Goal: Information Seeking & Learning: Learn about a topic

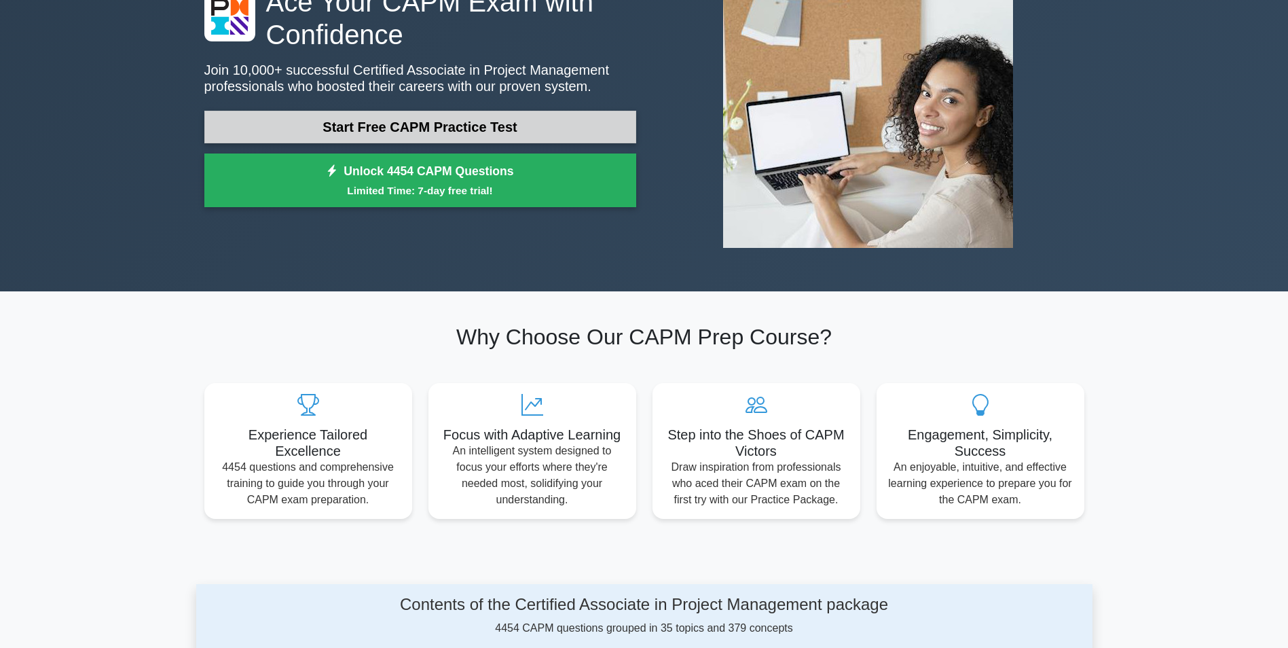
click at [460, 121] on link "Start Free CAPM Practice Test" at bounding box center [420, 127] width 432 height 33
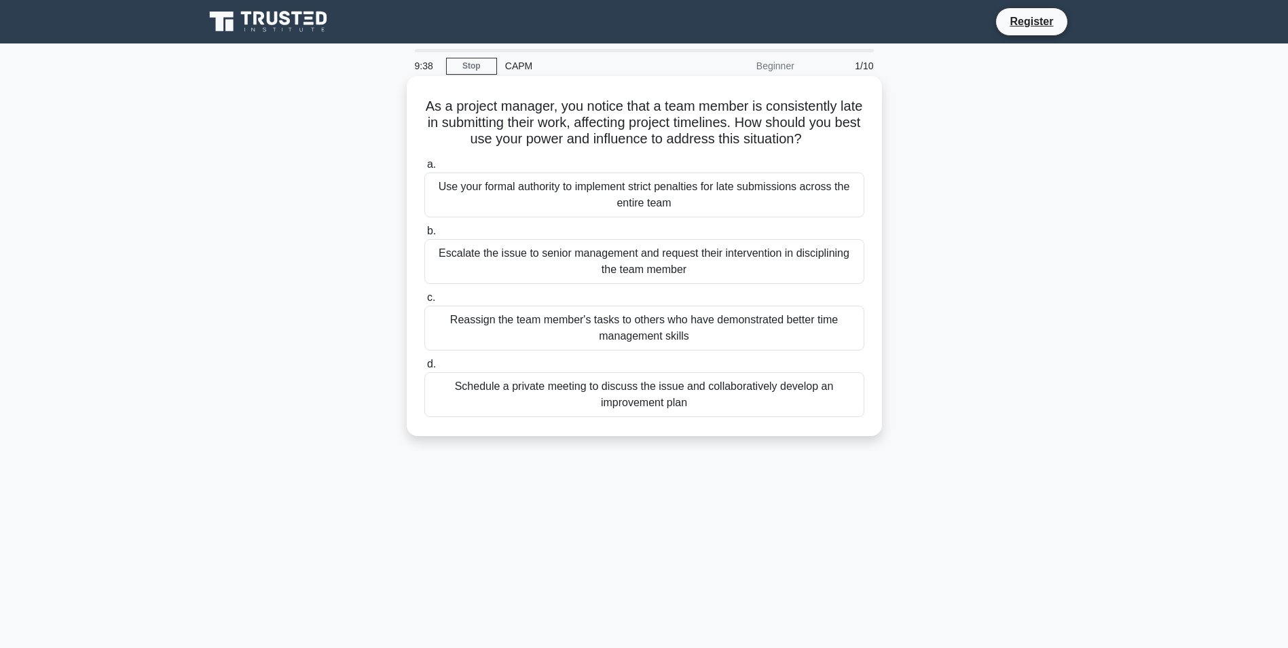
click at [670, 402] on div "Schedule a private meeting to discuss the issue and collaboratively develop an …" at bounding box center [644, 394] width 440 height 45
click at [424, 369] on input "d. Schedule a private meeting to discuss the issue and collaboratively develop …" at bounding box center [424, 364] width 0 height 9
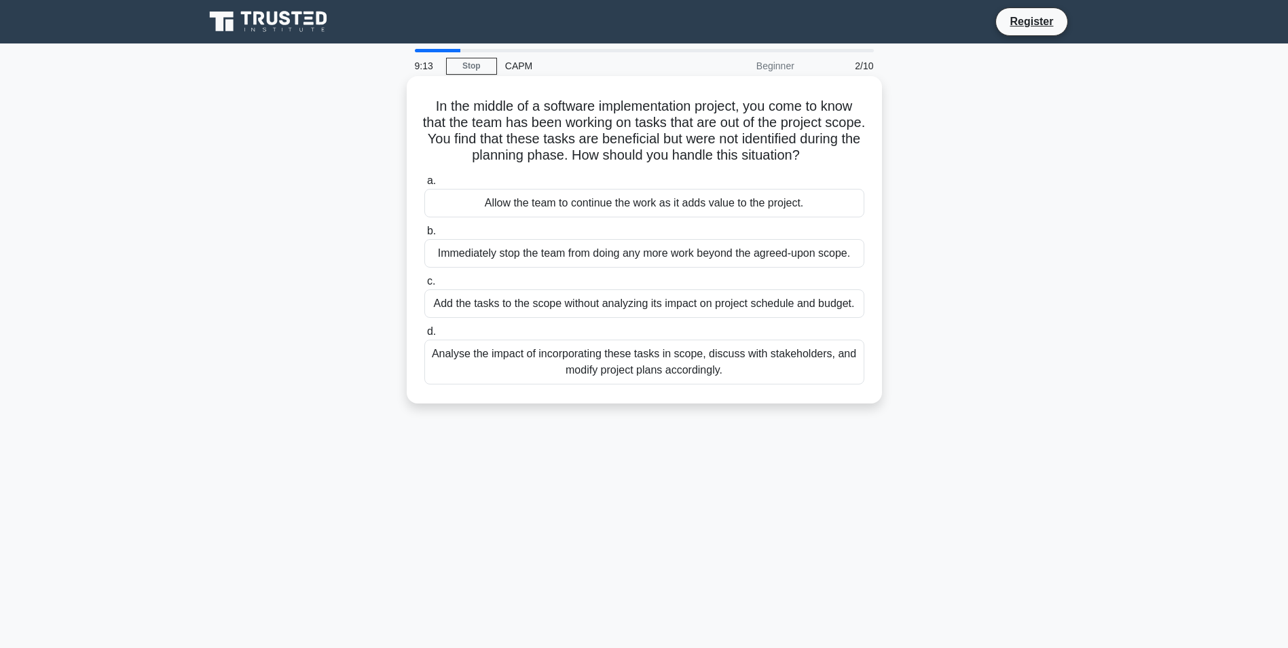
click at [654, 376] on div "Analyse the impact of incorporating these tasks in scope, discuss with stakehol…" at bounding box center [644, 361] width 440 height 45
click at [424, 336] on input "d. Analyse the impact of incorporating these tasks in scope, discuss with stake…" at bounding box center [424, 331] width 0 height 9
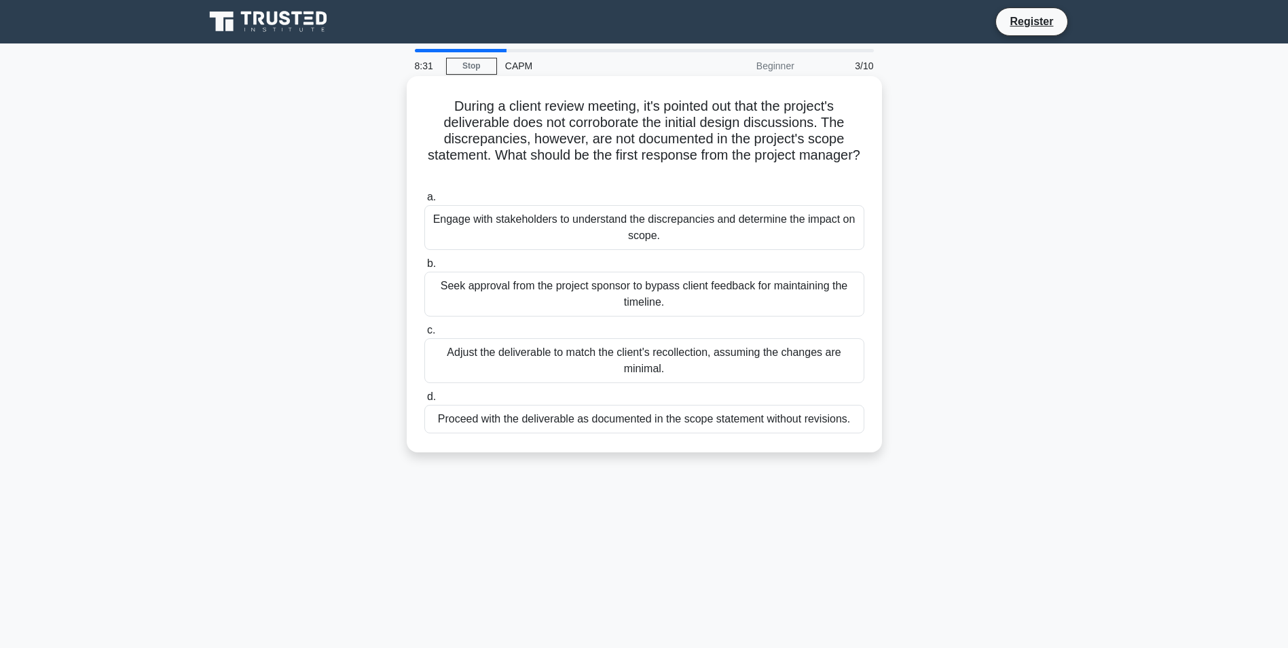
click at [552, 227] on div "Engage with stakeholders to understand the discrepancies and determine the impa…" at bounding box center [644, 227] width 440 height 45
click at [424, 202] on input "a. Engage with stakeholders to understand the discrepancies and determine the i…" at bounding box center [424, 197] width 0 height 9
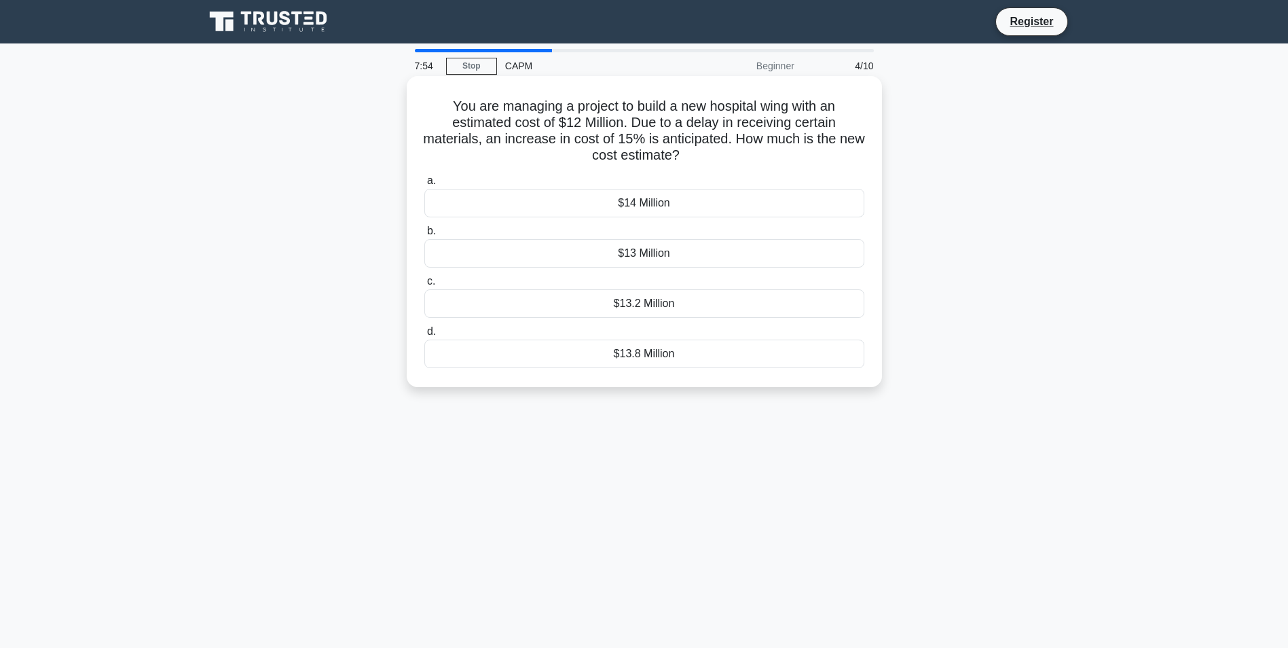
click at [638, 358] on div "$13.8 Million" at bounding box center [644, 353] width 440 height 29
click at [424, 336] on input "d. $13.8 Million" at bounding box center [424, 331] width 0 height 9
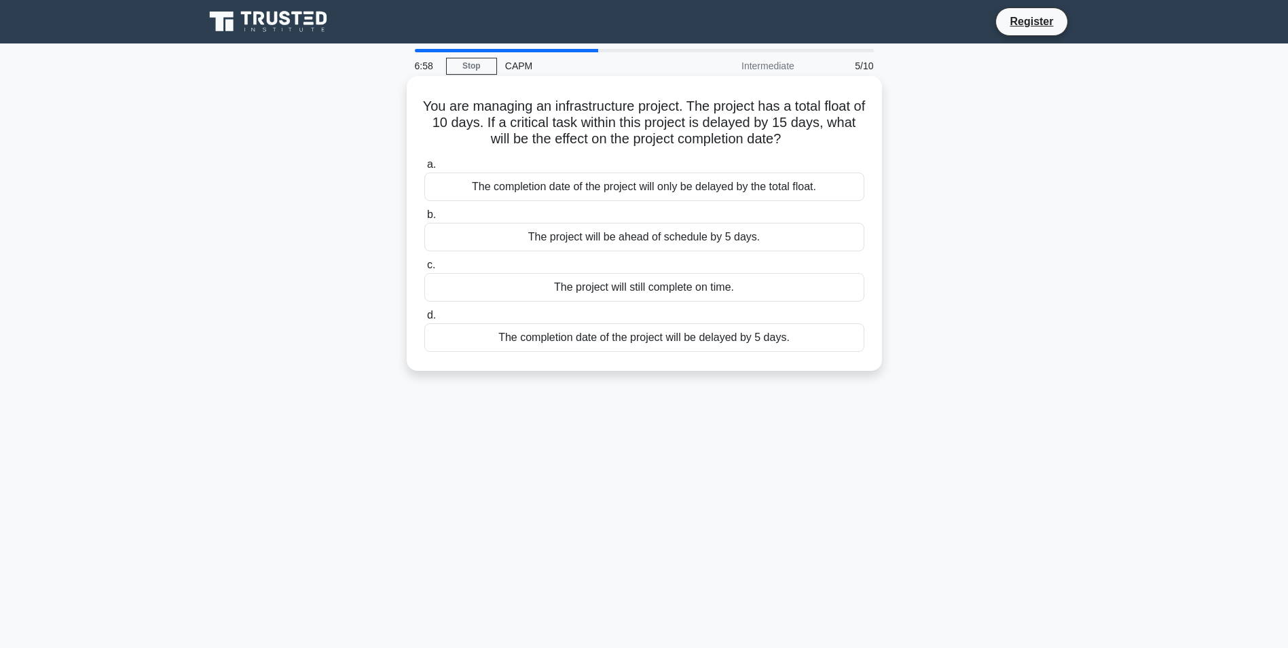
click at [599, 341] on div "The completion date of the project will be delayed by 5 days." at bounding box center [644, 337] width 440 height 29
click at [424, 320] on input "d. The completion date of the project will be delayed by 5 days." at bounding box center [424, 315] width 0 height 9
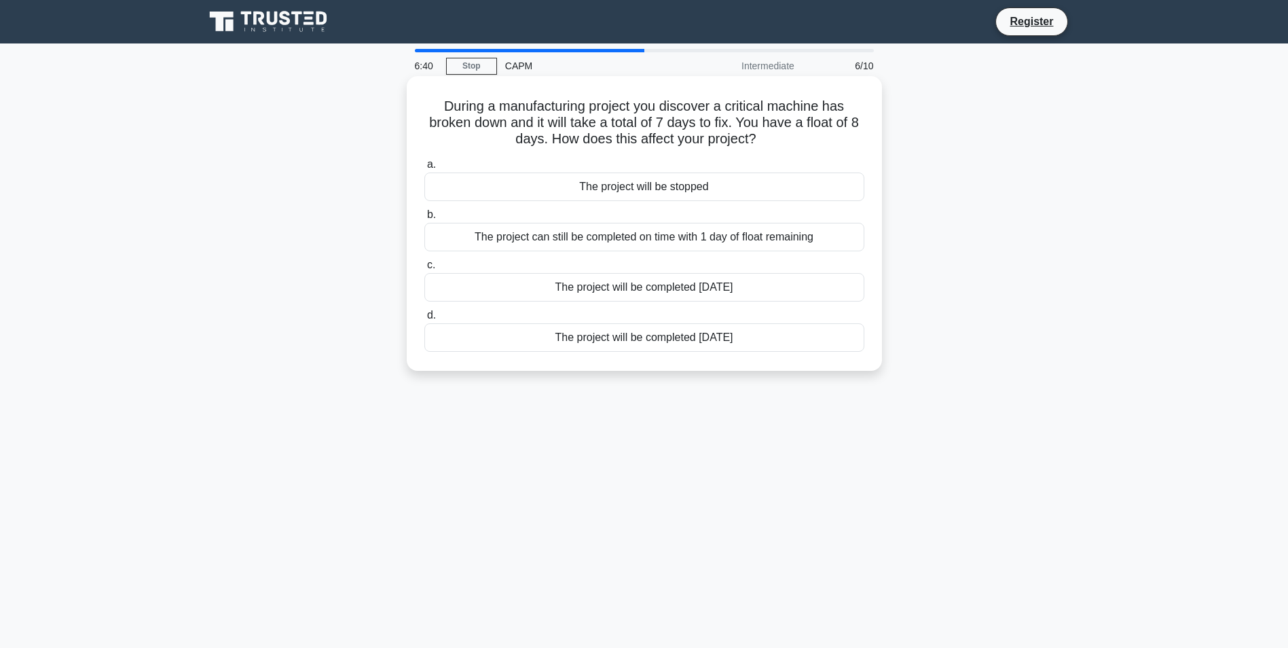
click at [653, 342] on div "The project will be completed [DATE]" at bounding box center [644, 337] width 440 height 29
click at [424, 320] on input "d. The project will be completed [DATE]" at bounding box center [424, 315] width 0 height 9
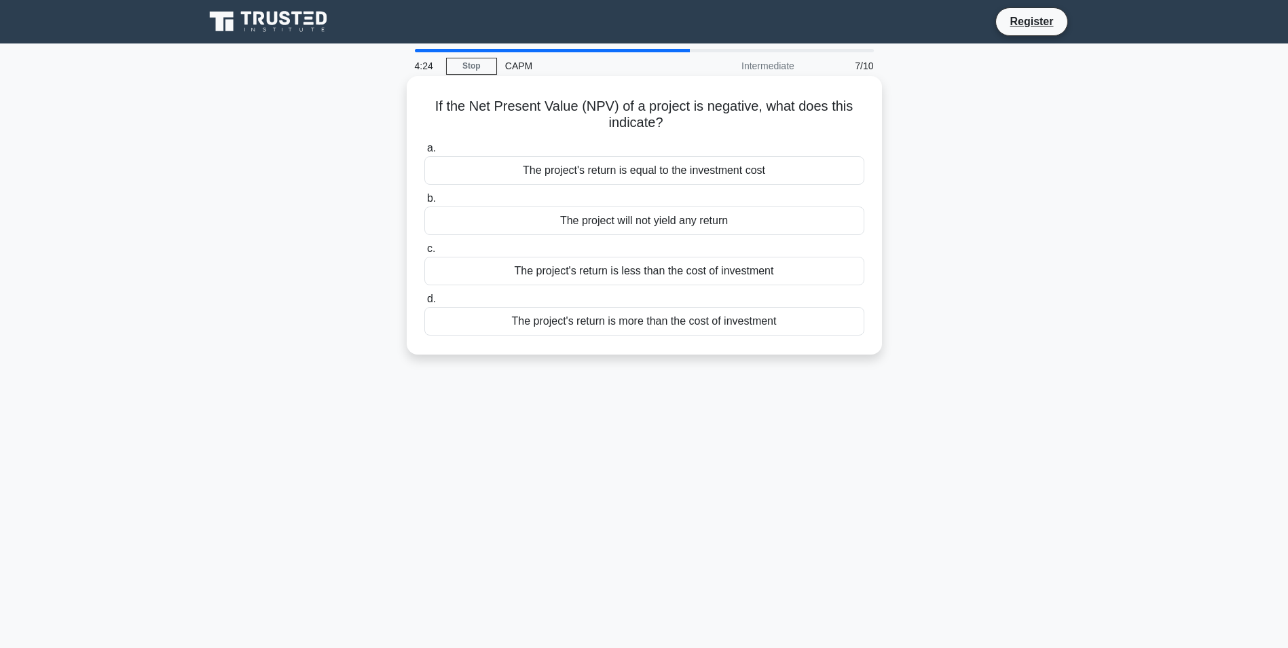
click at [565, 277] on div "The project's return is less than the cost of investment" at bounding box center [644, 271] width 440 height 29
click at [424, 253] on input "c. The project's return is less than the cost of investment" at bounding box center [424, 248] width 0 height 9
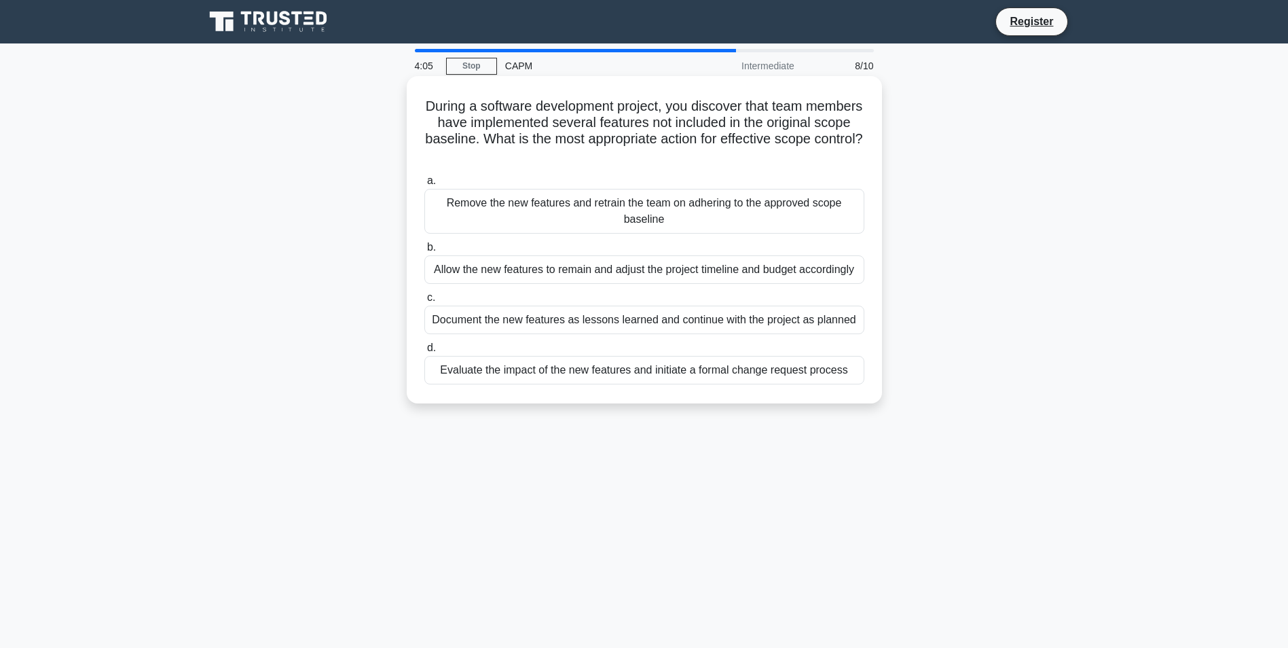
click at [639, 375] on div "Evaluate the impact of the new features and initiate a formal change request pr…" at bounding box center [644, 370] width 440 height 29
click at [424, 352] on input "d. Evaluate the impact of the new features and initiate a formal change request…" at bounding box center [424, 347] width 0 height 9
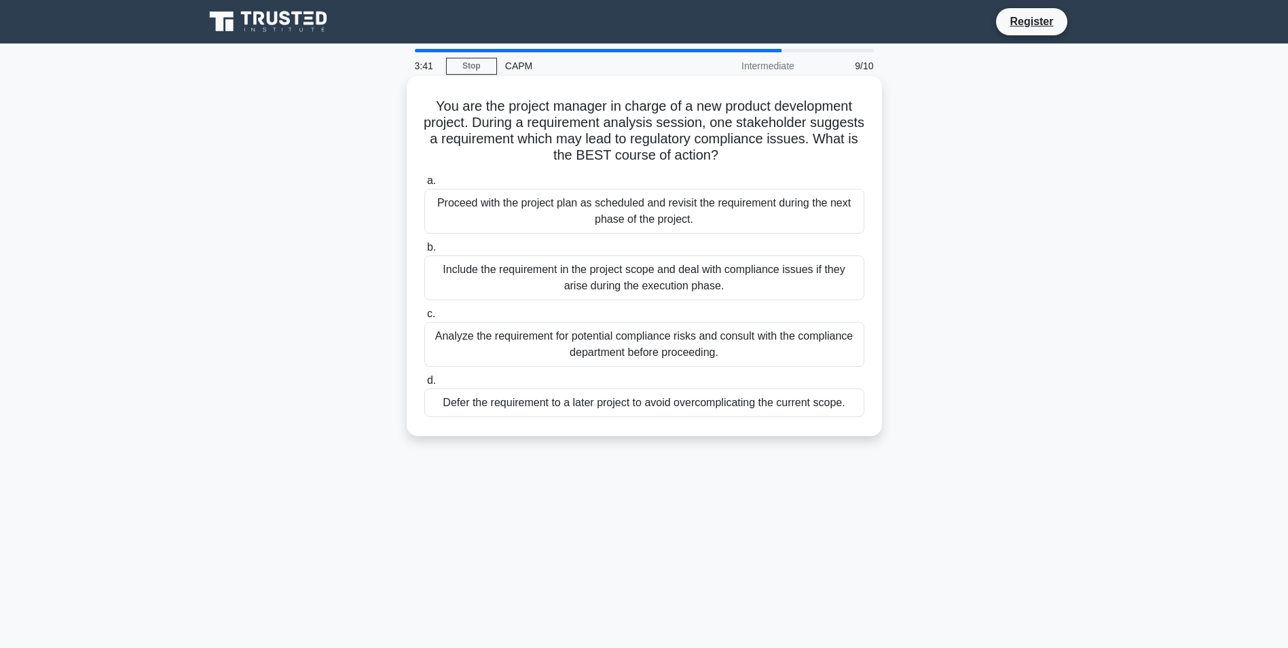
click at [637, 348] on div "Analyze the requirement for potential compliance risks and consult with the com…" at bounding box center [644, 344] width 440 height 45
click at [424, 318] on input "c. Analyze the requirement for potential compliance risks and consult with the …" at bounding box center [424, 314] width 0 height 9
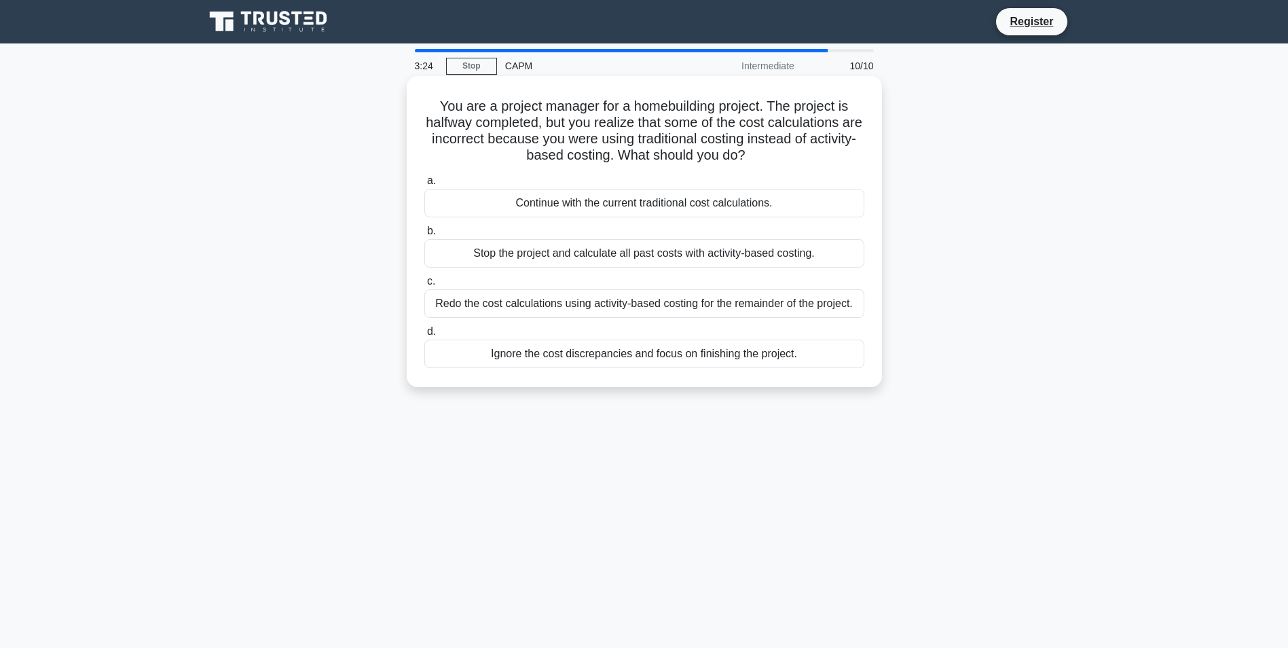
click at [576, 304] on div "Redo the cost calculations using activity-based costing for the remainder of th…" at bounding box center [644, 303] width 440 height 29
click at [424, 286] on input "c. Redo the cost calculations using activity-based costing for the remainder of…" at bounding box center [424, 281] width 0 height 9
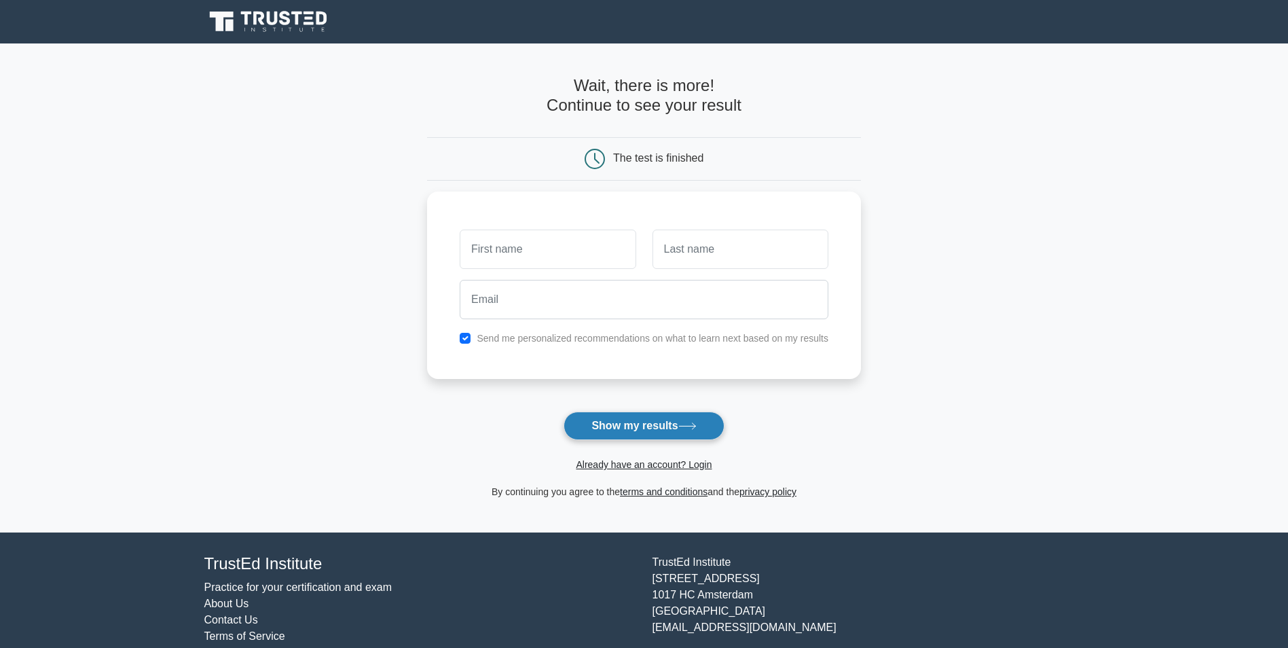
click at [645, 432] on button "Show my results" at bounding box center [643, 425] width 160 height 29
click at [561, 244] on input "text" at bounding box center [548, 245] width 176 height 39
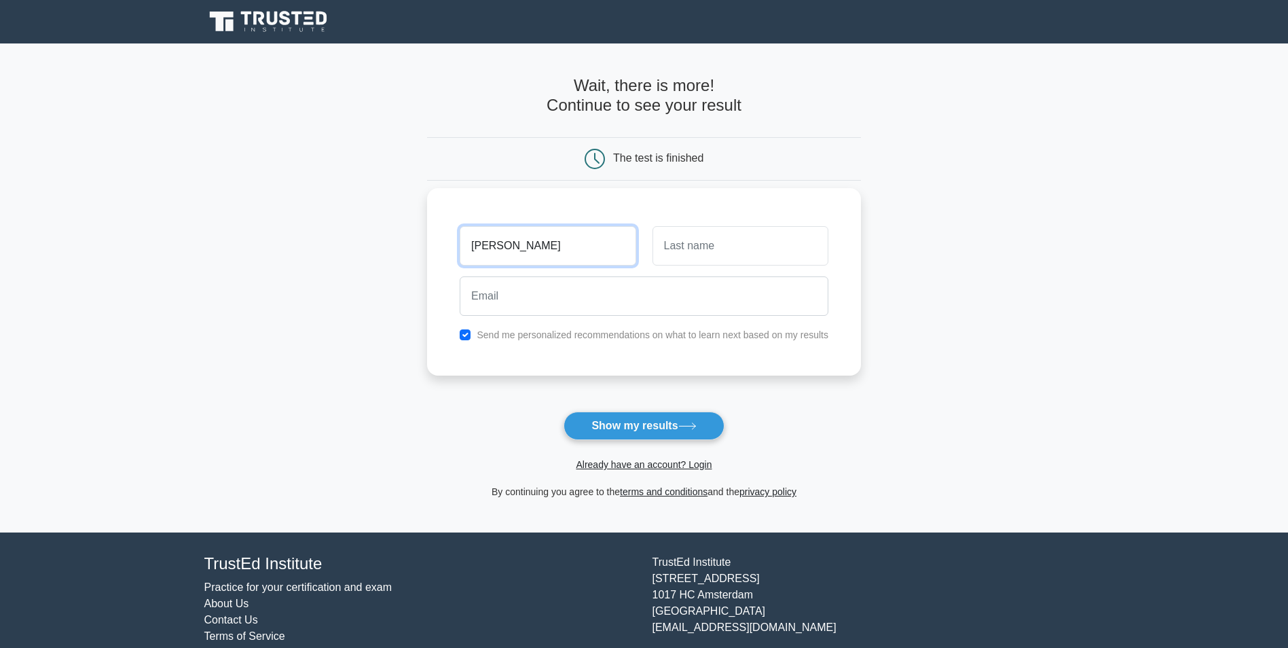
type input "Mary"
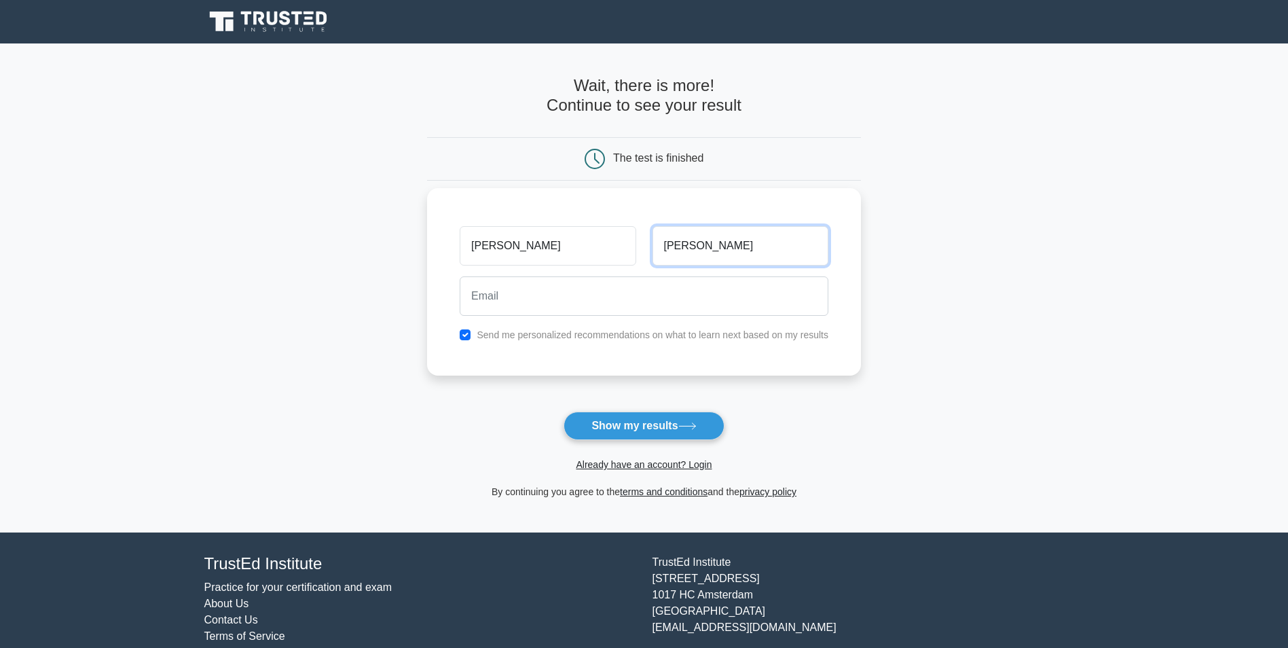
type input "Smith"
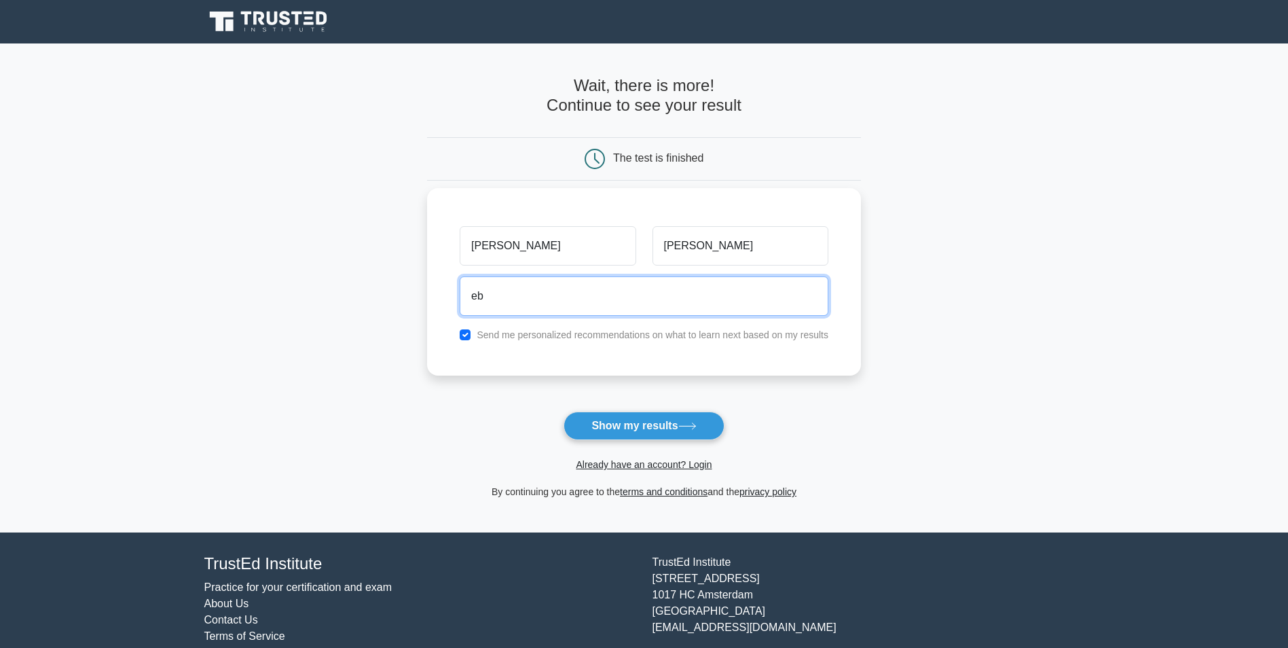
type input "e"
